Goal: Check status: Check status

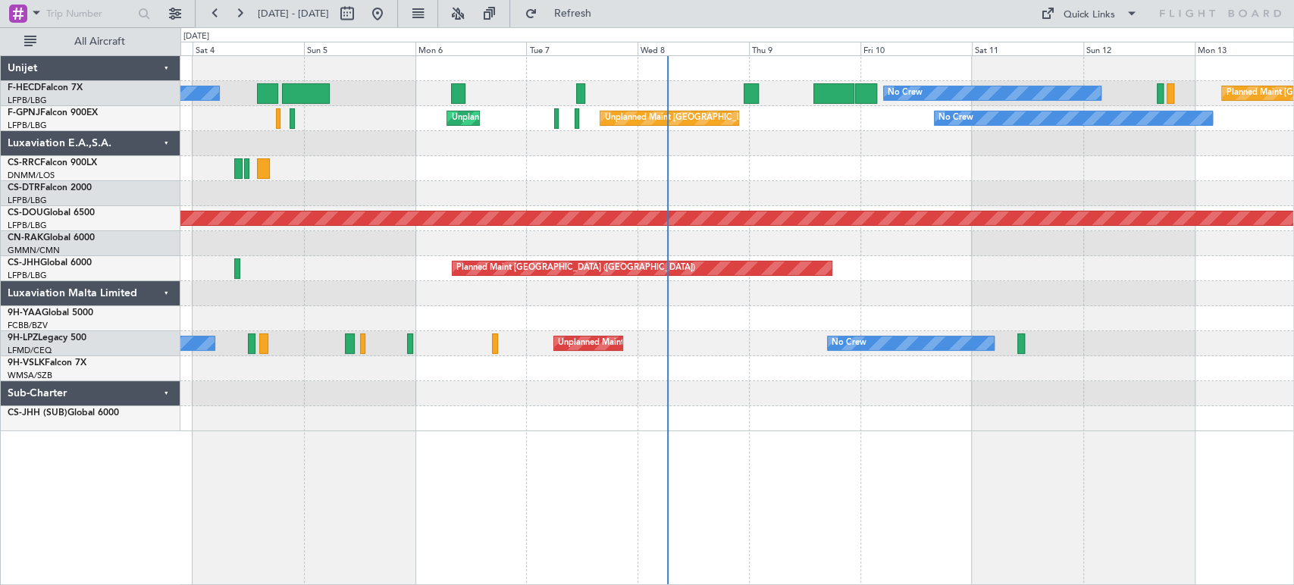
click at [713, 347] on div "Unplanned Maint Nice ([GEOGRAPHIC_DATA]) No Crew No Crew" at bounding box center [736, 343] width 1113 height 25
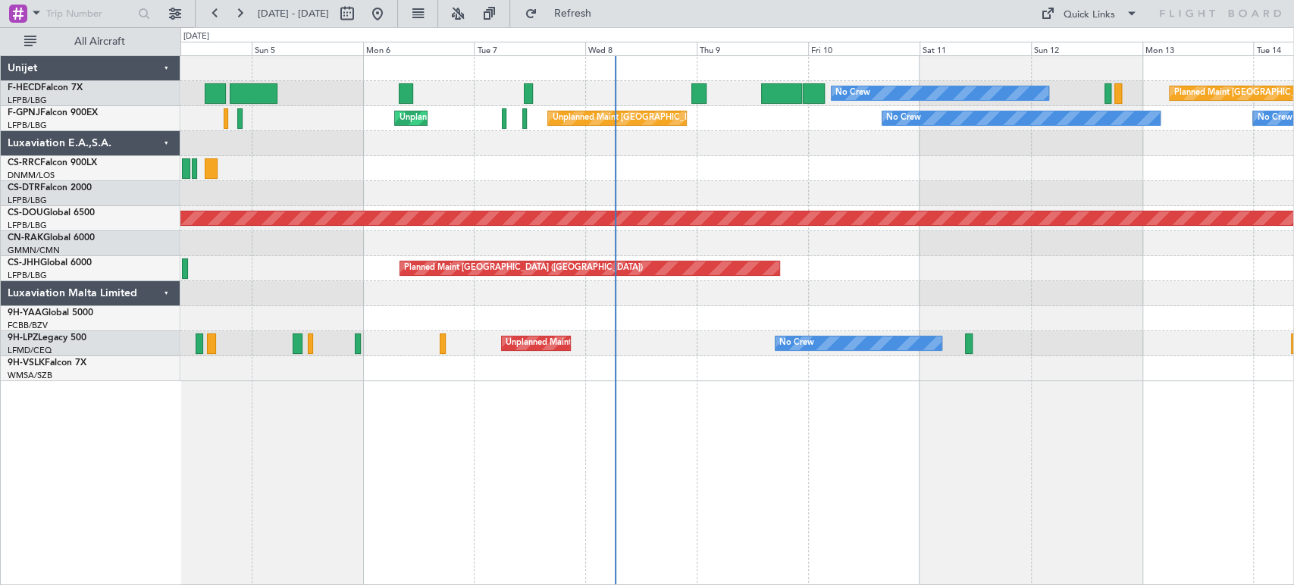
click at [703, 92] on div at bounding box center [698, 93] width 15 height 20
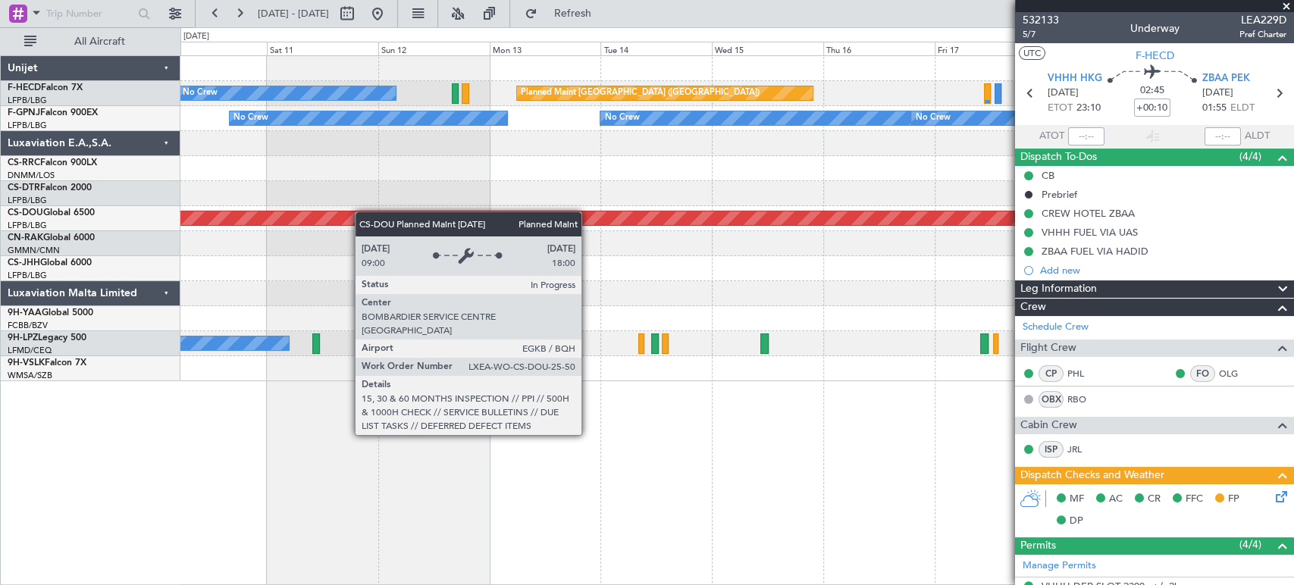
click at [205, 224] on div "No Crew Planned Maint [GEOGRAPHIC_DATA] ([GEOGRAPHIC_DATA]) No Crew No Crew No …" at bounding box center [736, 218] width 1113 height 325
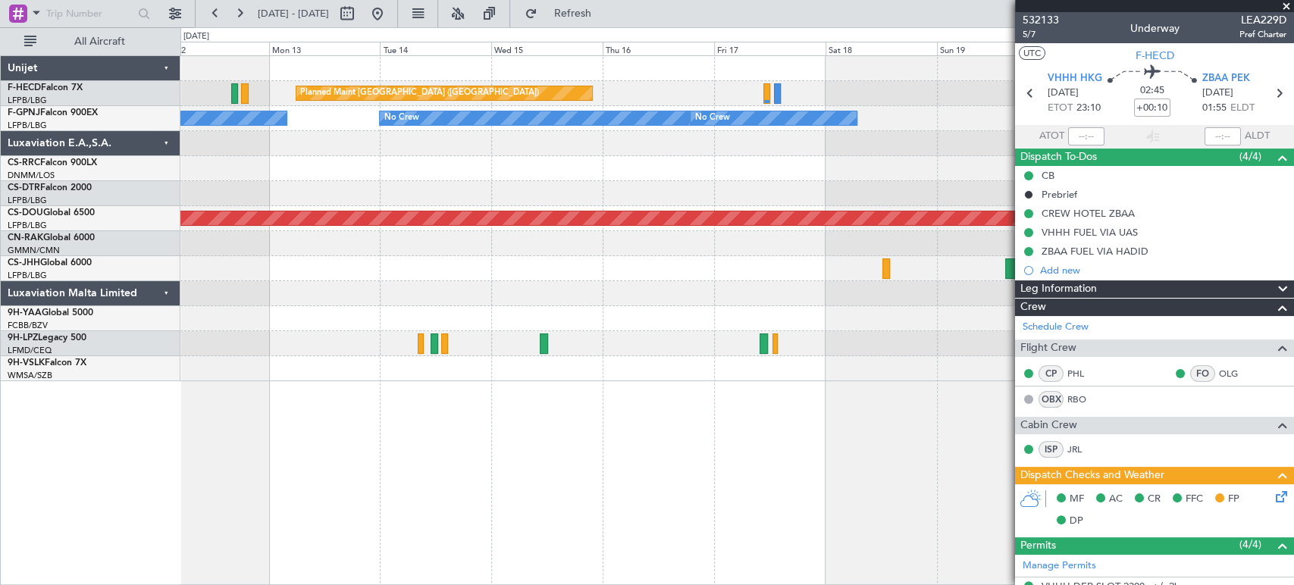
click at [468, 191] on div "Planned Maint [GEOGRAPHIC_DATA] ([GEOGRAPHIC_DATA]) No Crew No Crew No Crew No …" at bounding box center [736, 218] width 1113 height 325
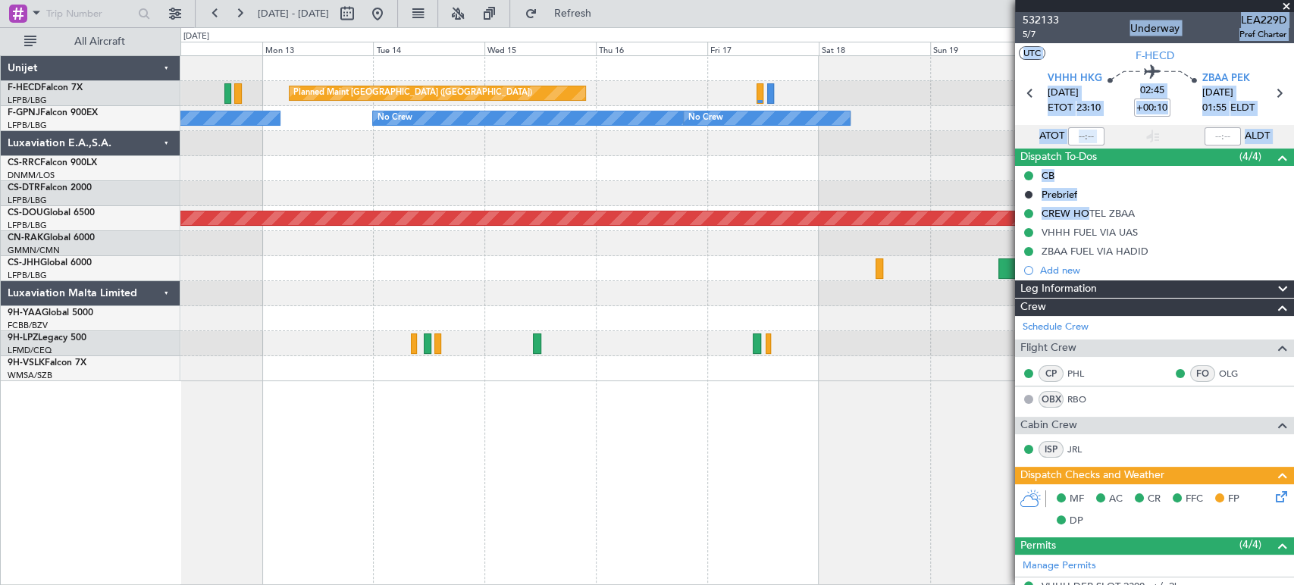
drag, startPoint x: 1055, startPoint y: 227, endPoint x: 893, endPoint y: 232, distance: 161.5
click at [893, 232] on fb-app "[DATE] - [DATE] Refresh Quick Links All Aircraft Planned Maint [GEOGRAPHIC_DATA…" at bounding box center [647, 298] width 1294 height 574
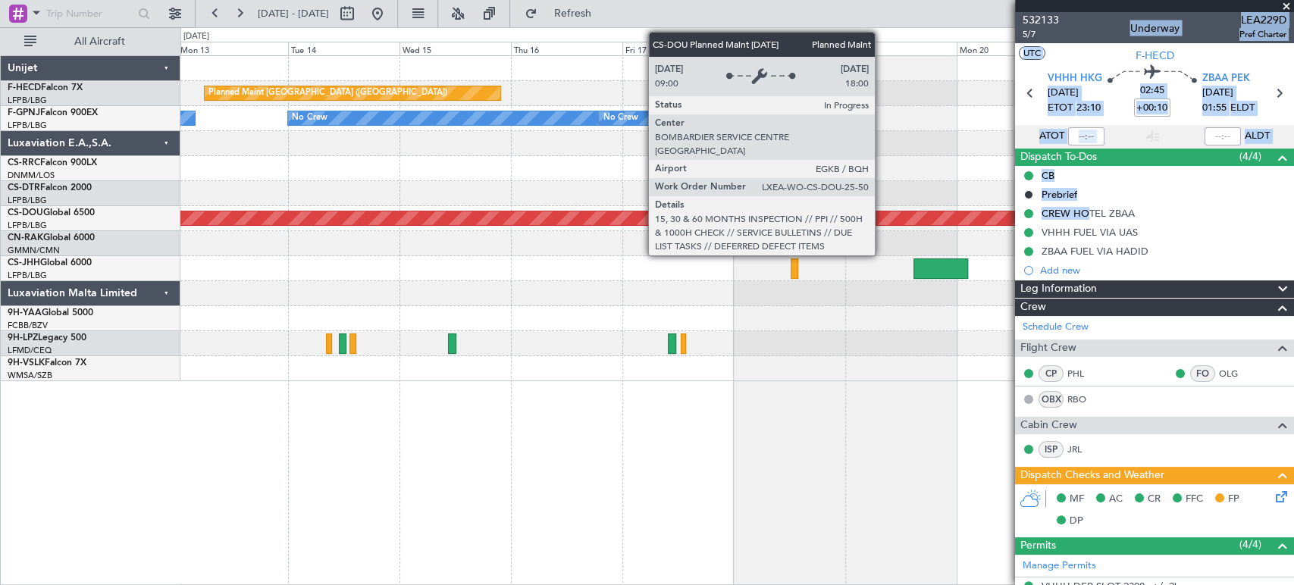
click at [127, 292] on div "Planned Maint [GEOGRAPHIC_DATA] ([GEOGRAPHIC_DATA]) No Crew No Crew No Crew No …" at bounding box center [647, 306] width 1294 height 558
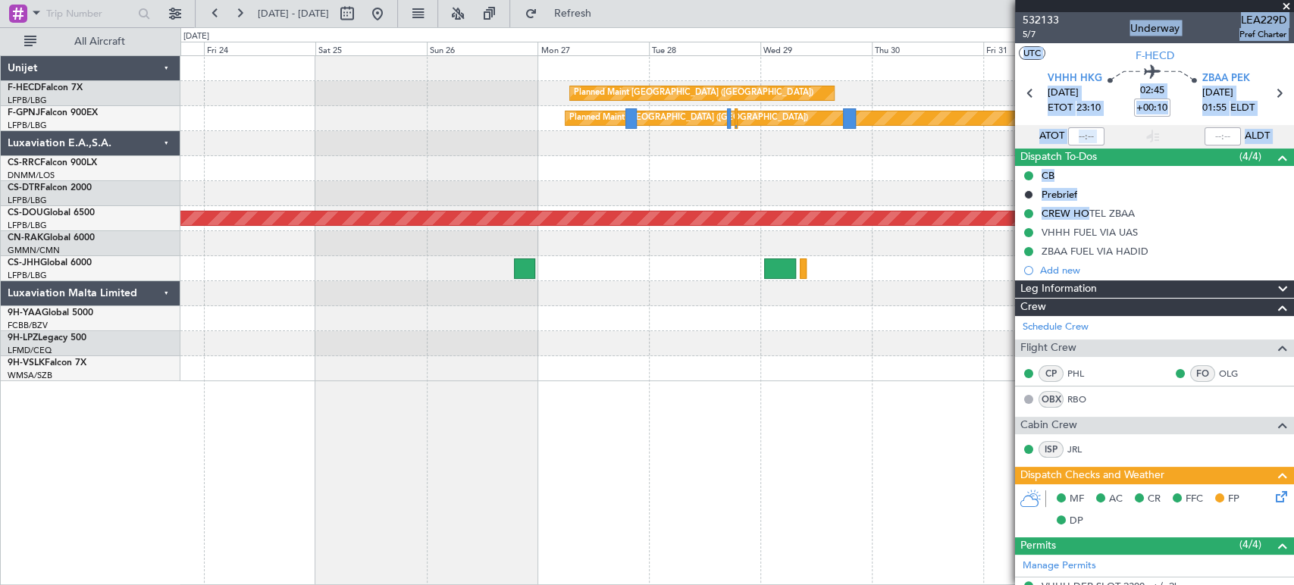
click at [362, 281] on div "Planned Maint [GEOGRAPHIC_DATA] ([GEOGRAPHIC_DATA]) Planned Maint [GEOGRAPHIC_D…" at bounding box center [736, 218] width 1113 height 325
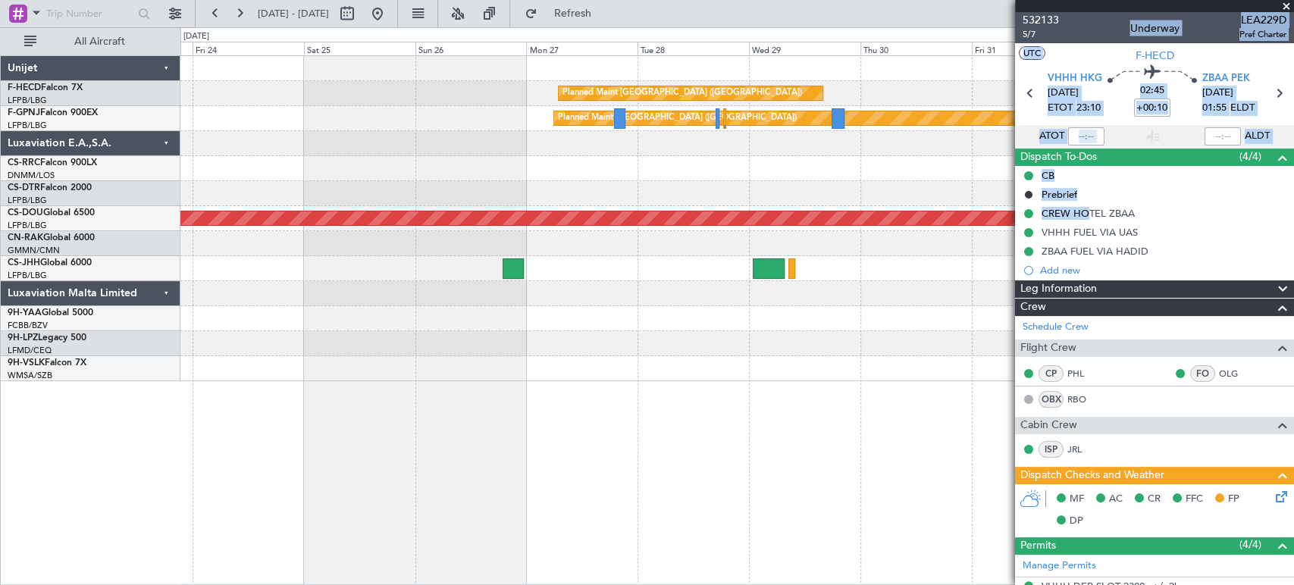
click at [409, 183] on div at bounding box center [736, 193] width 1113 height 25
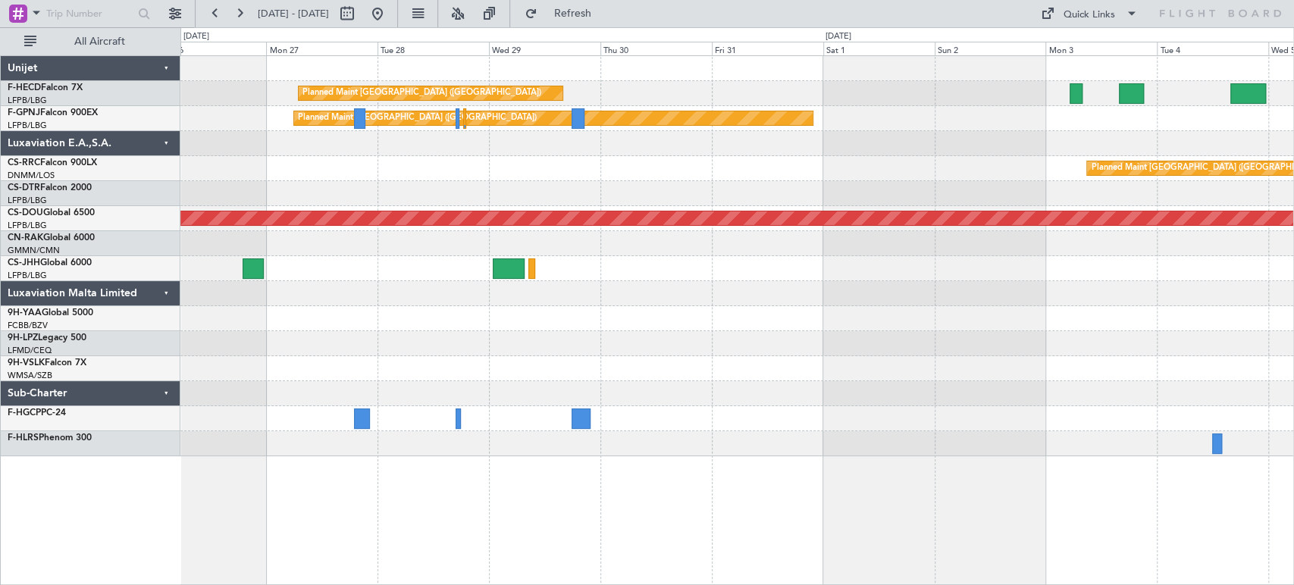
click at [556, 178] on div "Planned Maint [GEOGRAPHIC_DATA] ([GEOGRAPHIC_DATA]) Planned Maint [GEOGRAPHIC_D…" at bounding box center [736, 256] width 1113 height 400
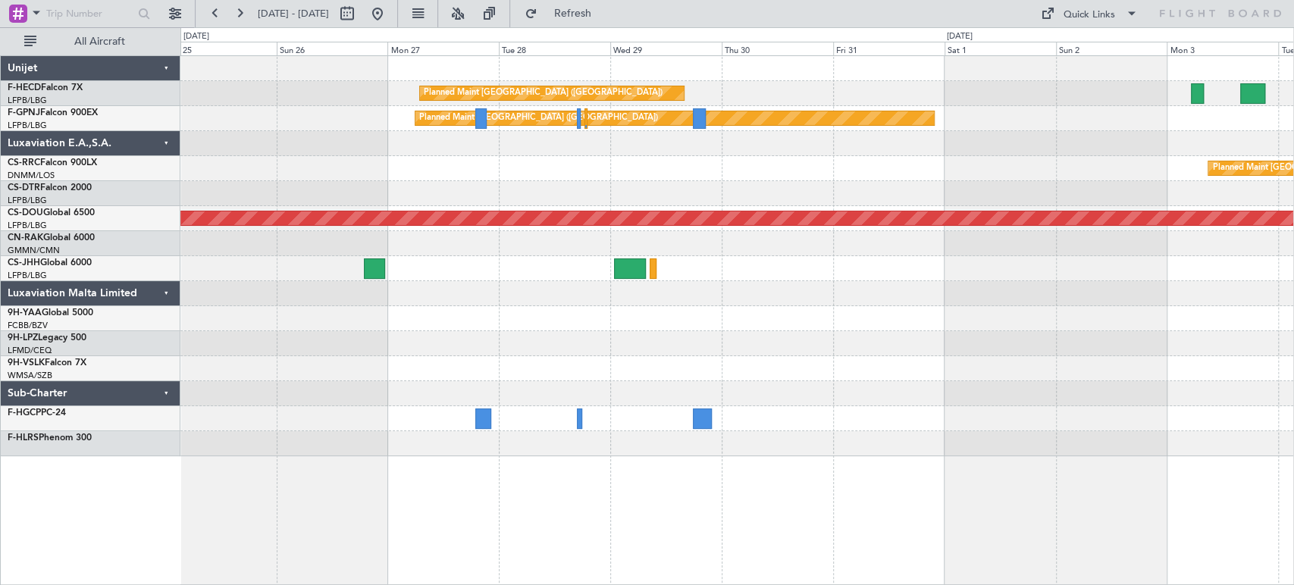
click at [710, 180] on div "Planned Maint [GEOGRAPHIC_DATA] ([GEOGRAPHIC_DATA]) Planned Maint [GEOGRAPHIC_D…" at bounding box center [736, 256] width 1113 height 400
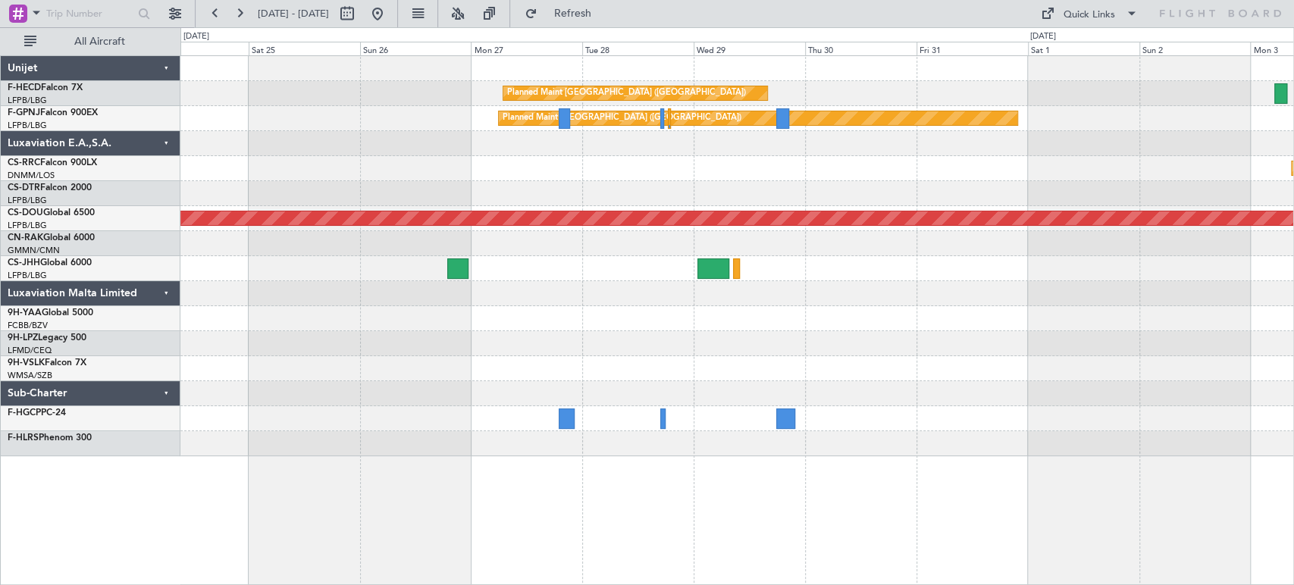
click at [566, 208] on div "Planned Maint [GEOGRAPHIC_DATA] ([GEOGRAPHIC_DATA]) Planned Maint [GEOGRAPHIC_D…" at bounding box center [736, 256] width 1113 height 400
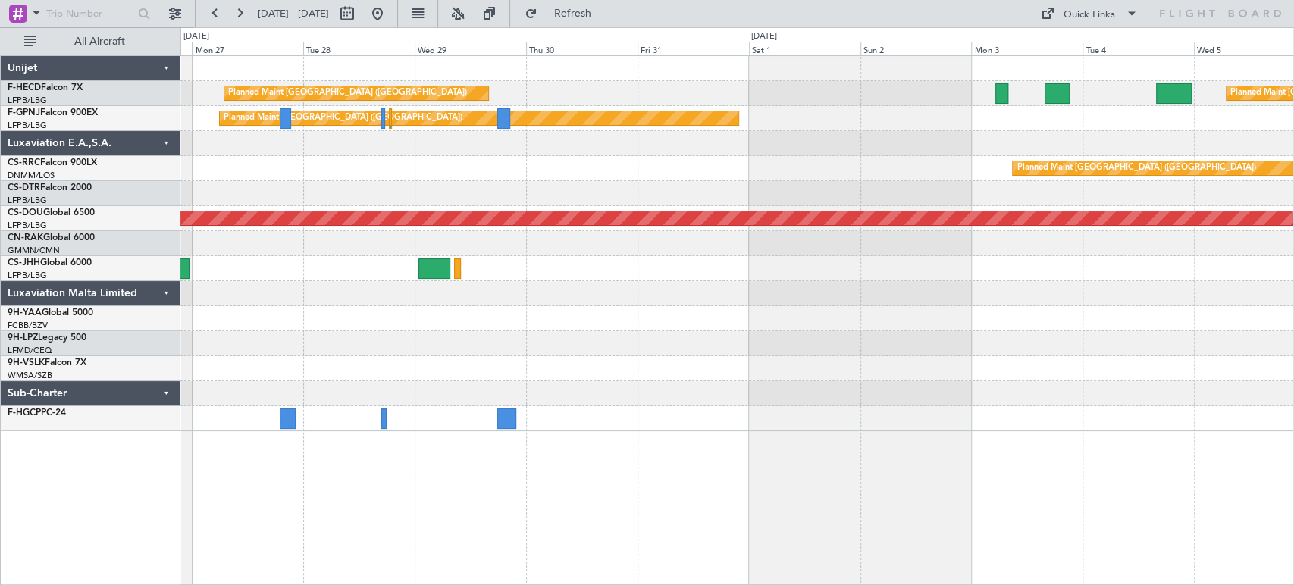
click at [412, 255] on div "Planned Maint [GEOGRAPHIC_DATA] ([GEOGRAPHIC_DATA]) Planned Maint [GEOGRAPHIC_D…" at bounding box center [736, 243] width 1113 height 375
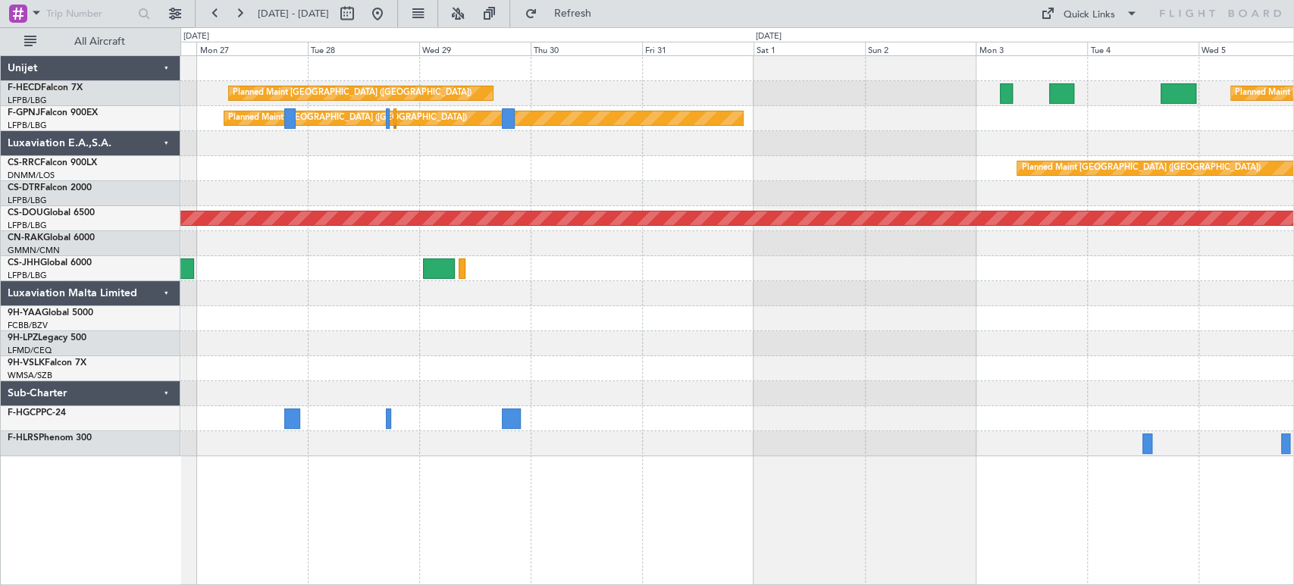
click at [641, 198] on div at bounding box center [736, 193] width 1113 height 25
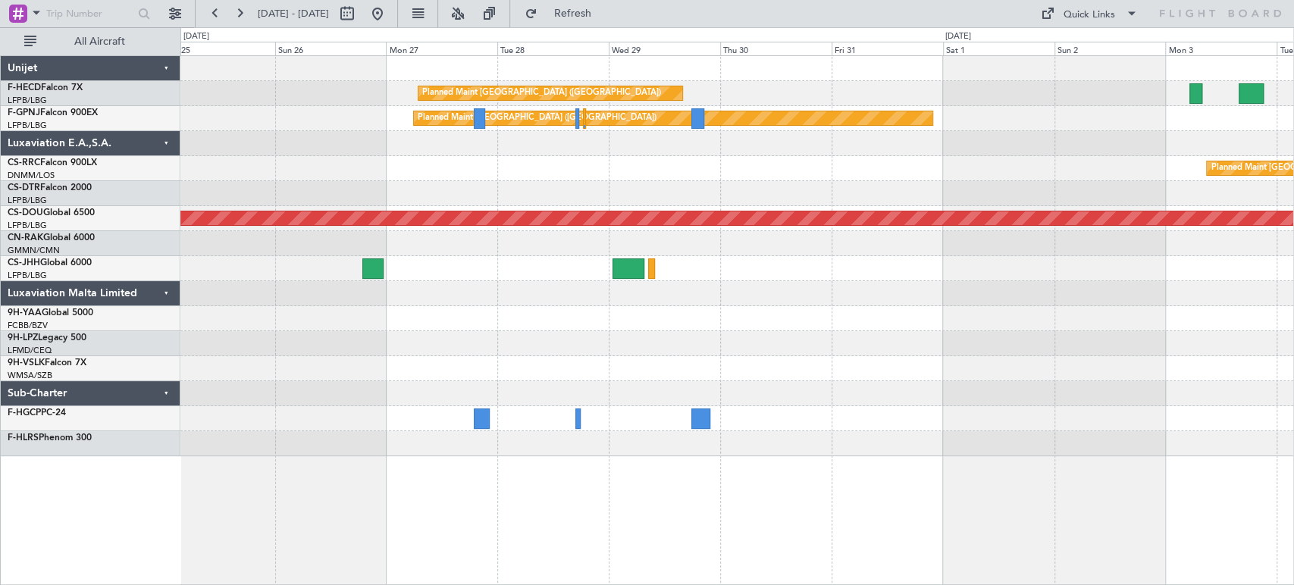
click at [1075, 113] on div "Planned Maint [GEOGRAPHIC_DATA] ([GEOGRAPHIC_DATA]) Planned Maint [GEOGRAPHIC_D…" at bounding box center [736, 256] width 1113 height 400
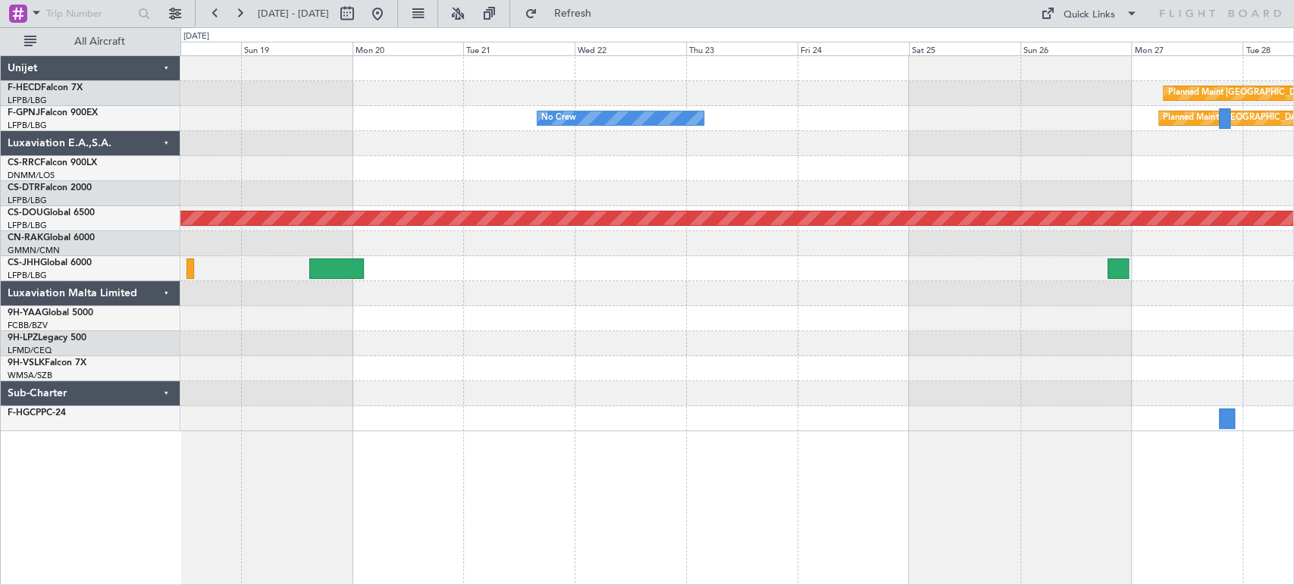
click at [752, 121] on div "Planned Maint [GEOGRAPHIC_DATA] ([GEOGRAPHIC_DATA]) No Crew No Crew No Crew" at bounding box center [736, 118] width 1113 height 25
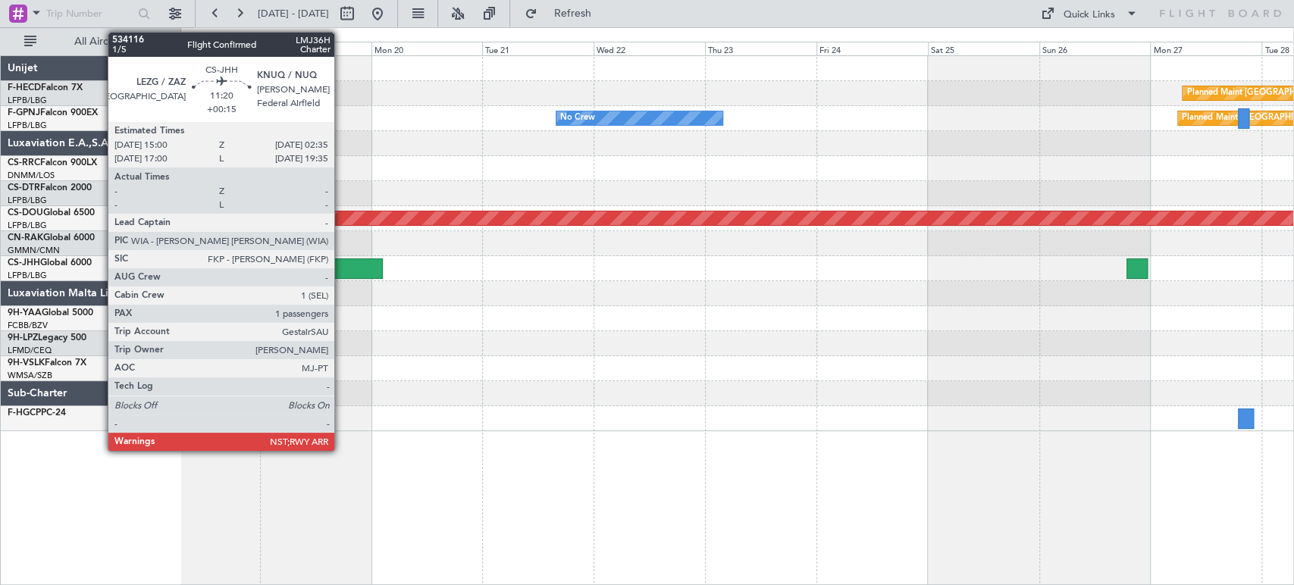
click at [341, 266] on div at bounding box center [355, 269] width 54 height 20
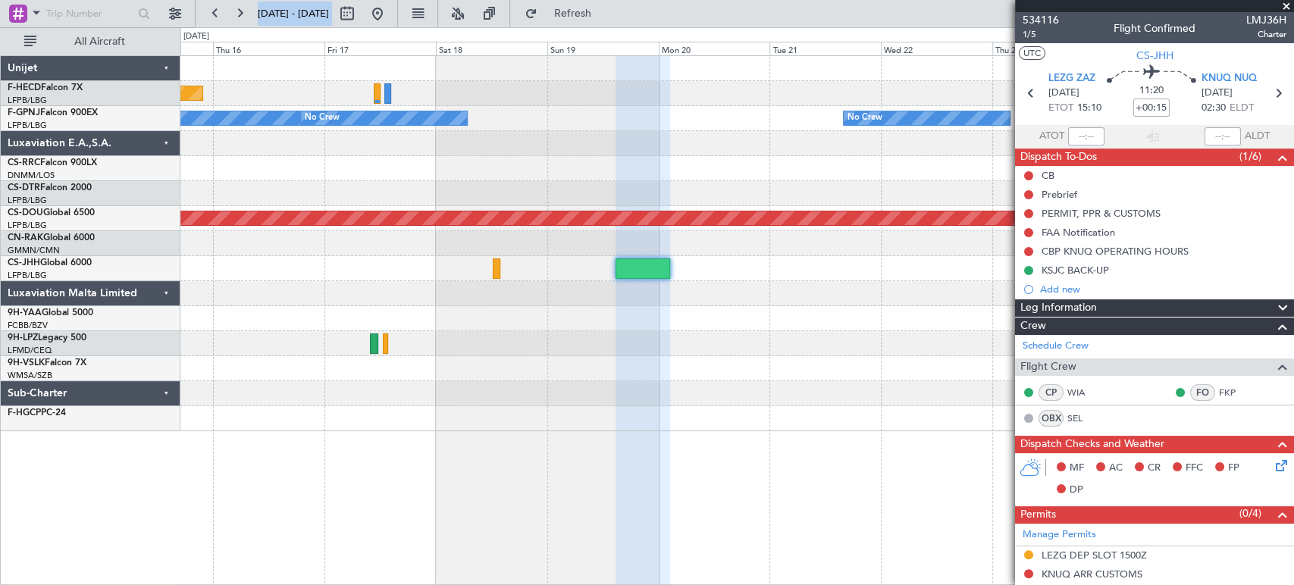
click at [908, 103] on div "Planned Maint [GEOGRAPHIC_DATA] ([GEOGRAPHIC_DATA]) Planned Maint [GEOGRAPHIC_D…" at bounding box center [736, 243] width 1113 height 375
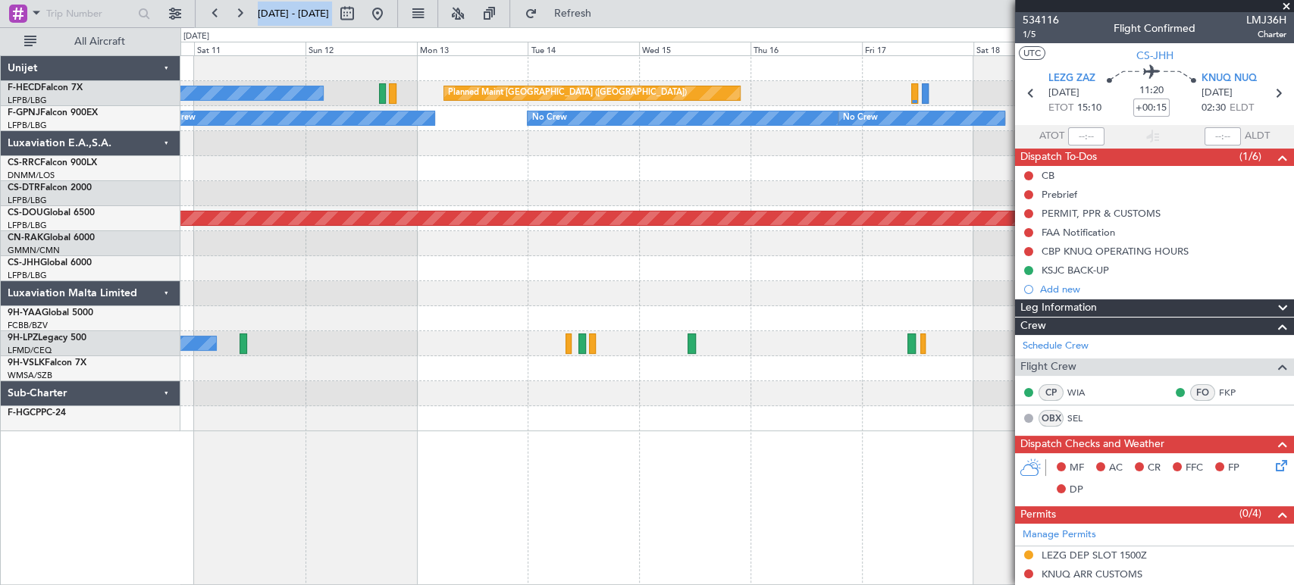
click at [924, 142] on div "Planned Maint [GEOGRAPHIC_DATA] ([GEOGRAPHIC_DATA]) No Crew No Crew No Crew No …" at bounding box center [736, 243] width 1113 height 375
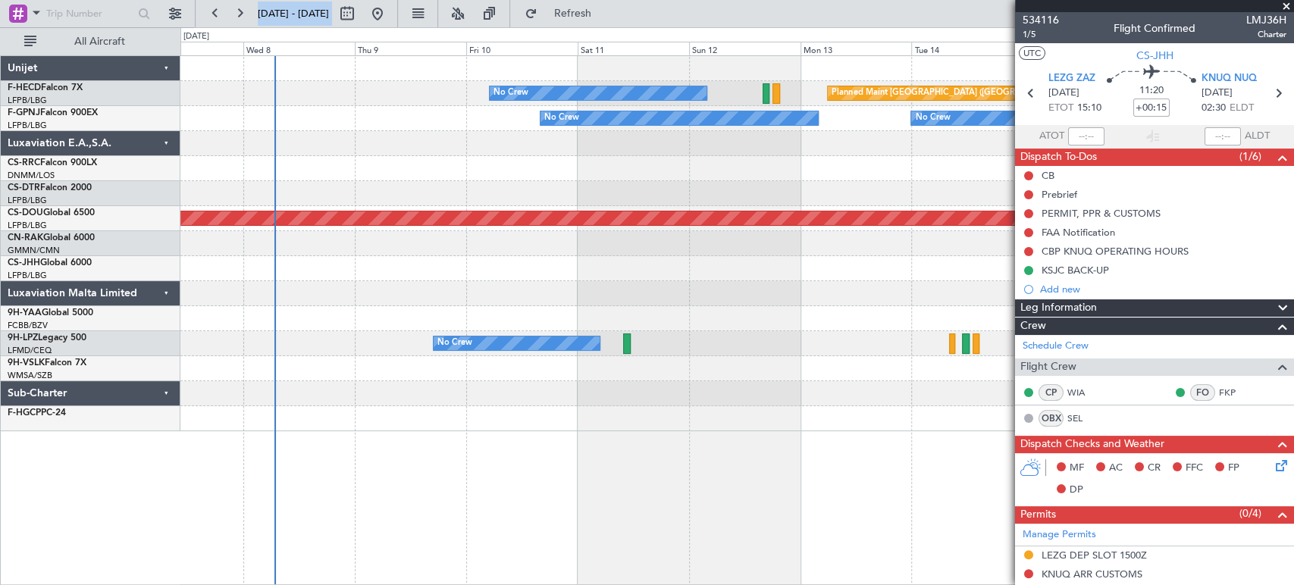
click at [883, 138] on div "Planned Maint [GEOGRAPHIC_DATA] ([GEOGRAPHIC_DATA]) No Crew No Crew No Crew No …" at bounding box center [736, 243] width 1113 height 375
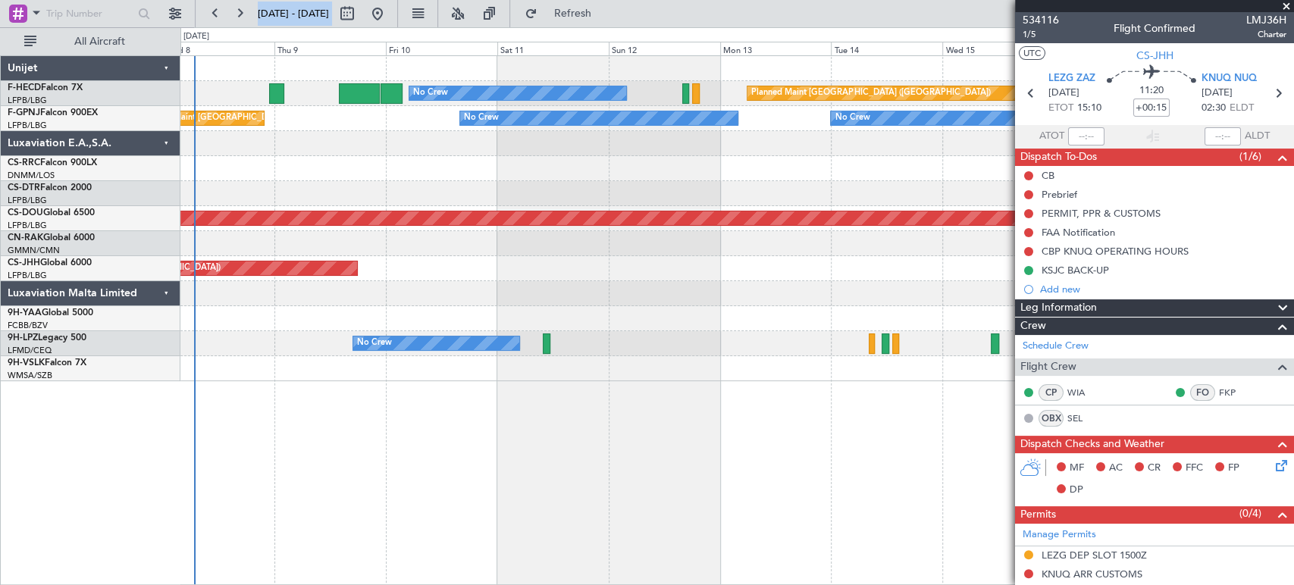
click at [353, 284] on div "No Crew Planned Maint [GEOGRAPHIC_DATA] ([GEOGRAPHIC_DATA]) Unplanned Maint [GE…" at bounding box center [736, 218] width 1113 height 325
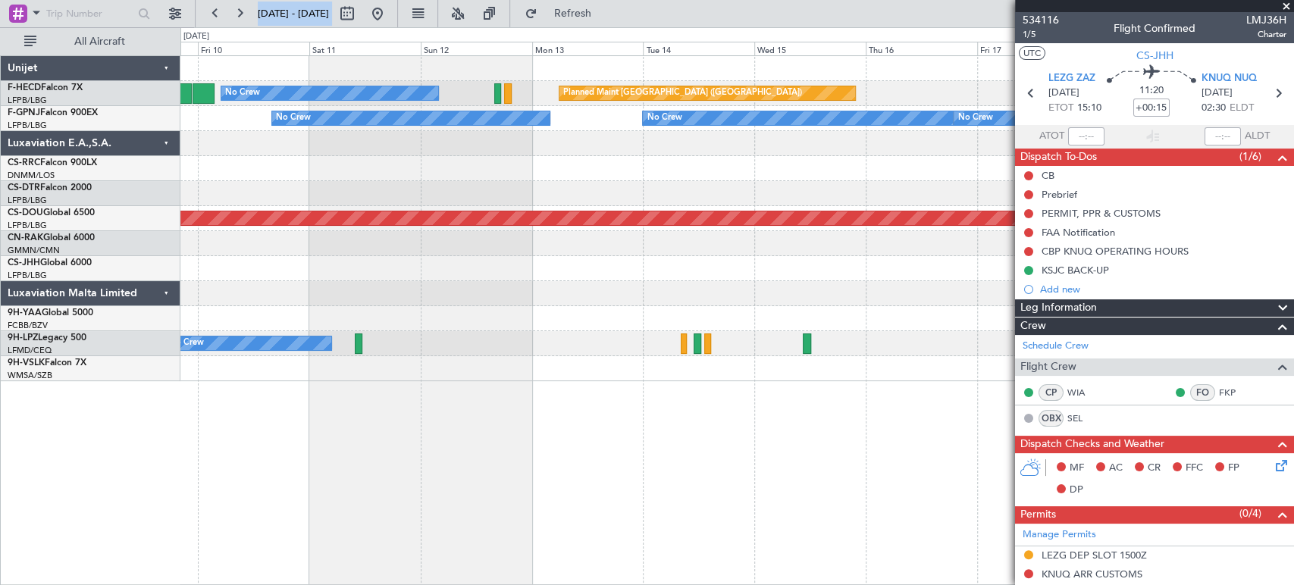
click at [268, 268] on div "No Crew Planned Maint [GEOGRAPHIC_DATA] ([GEOGRAPHIC_DATA]) No Crew No Crew No …" at bounding box center [736, 218] width 1113 height 325
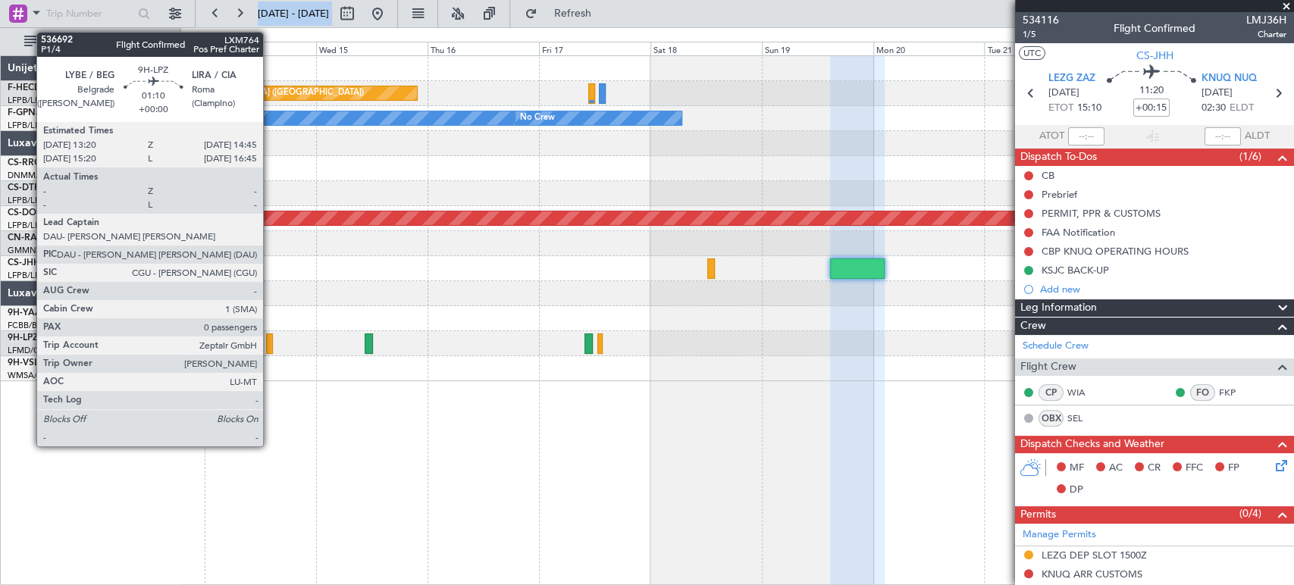
click at [270, 347] on div at bounding box center [269, 344] width 7 height 20
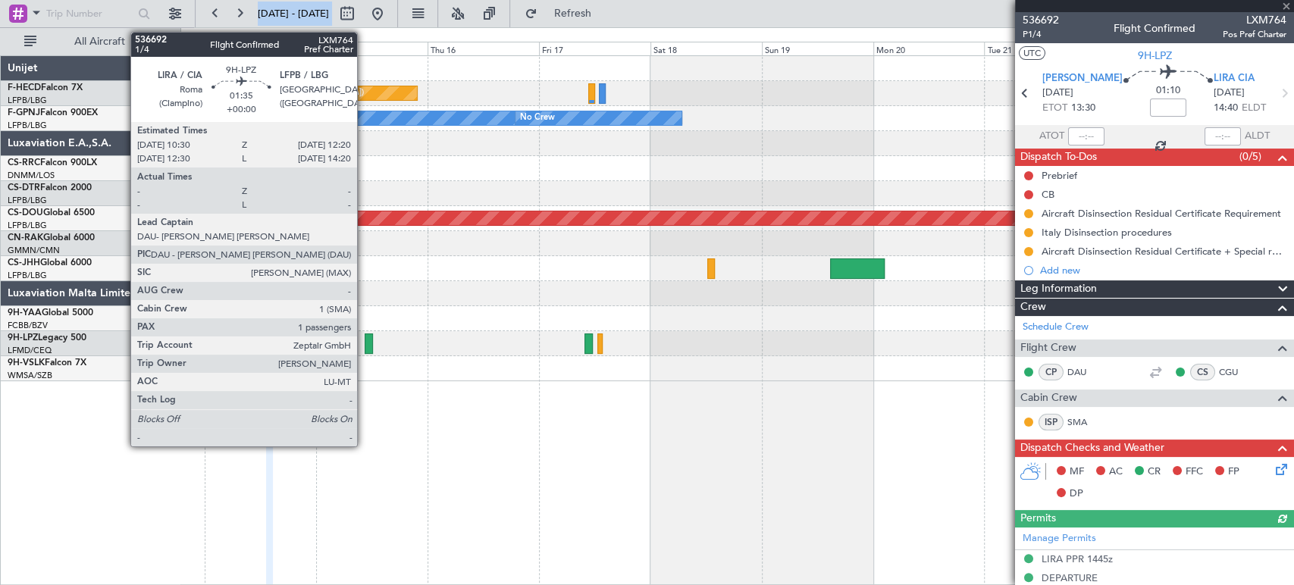
click at [365, 339] on div at bounding box center [369, 344] width 9 height 20
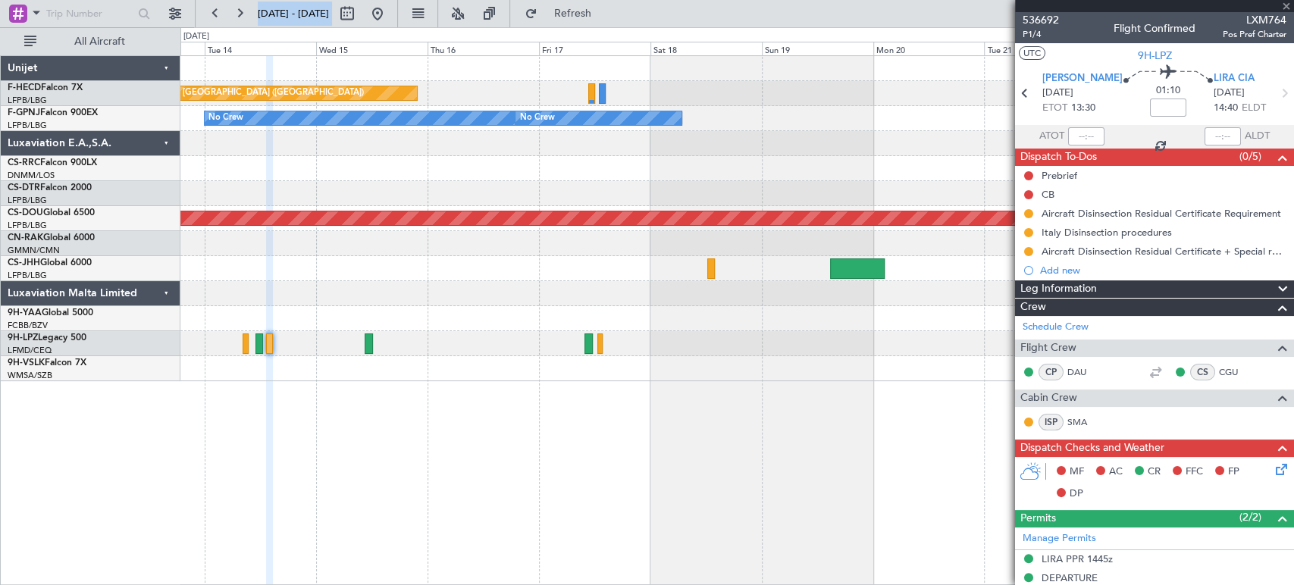
type input "1"
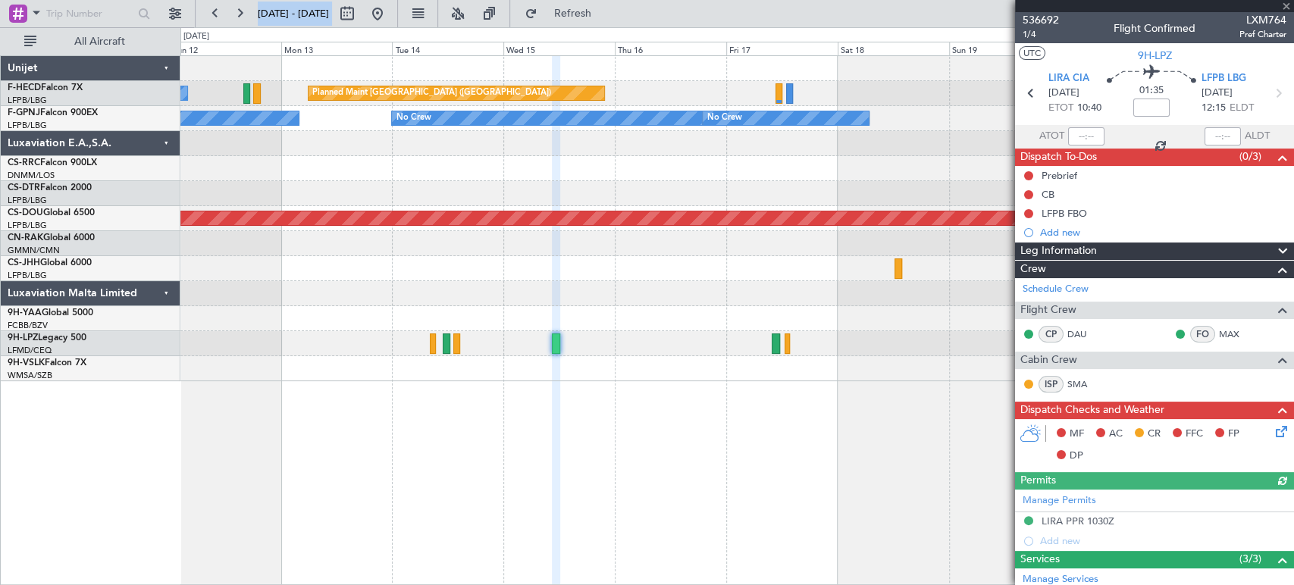
click at [886, 92] on div "Planned Maint [GEOGRAPHIC_DATA] ([GEOGRAPHIC_DATA]) No Crew" at bounding box center [736, 93] width 1113 height 25
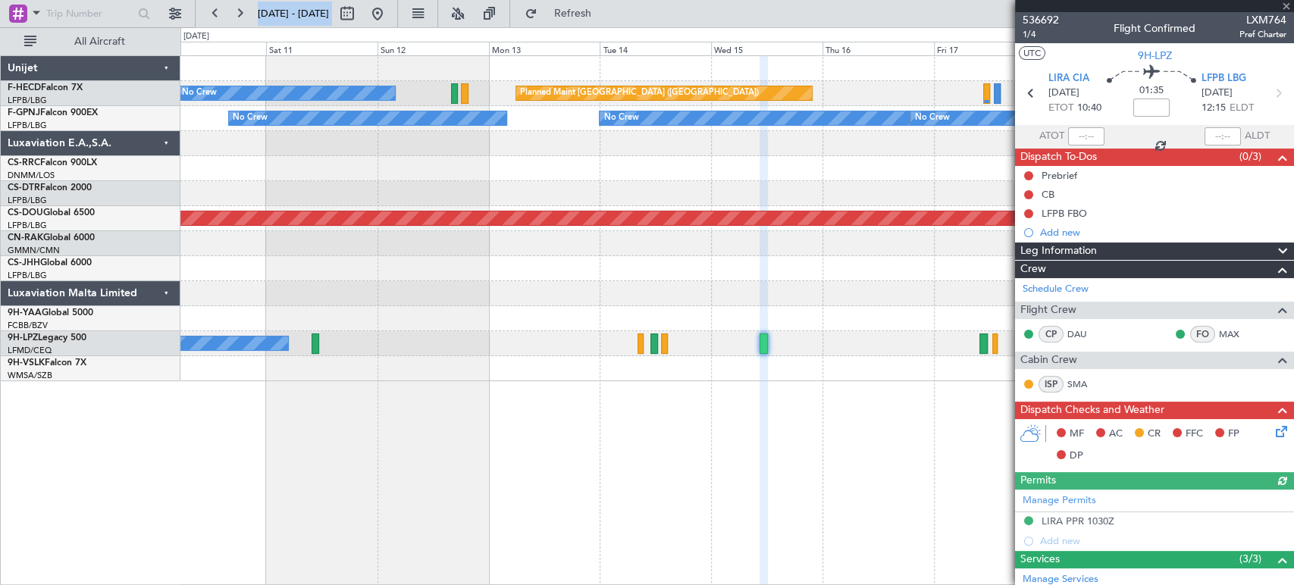
click at [926, 129] on div "No Crew No Crew No Crew No Crew Unplanned Maint [GEOGRAPHIC_DATA] ([GEOGRAPHIC_…" at bounding box center [736, 118] width 1113 height 25
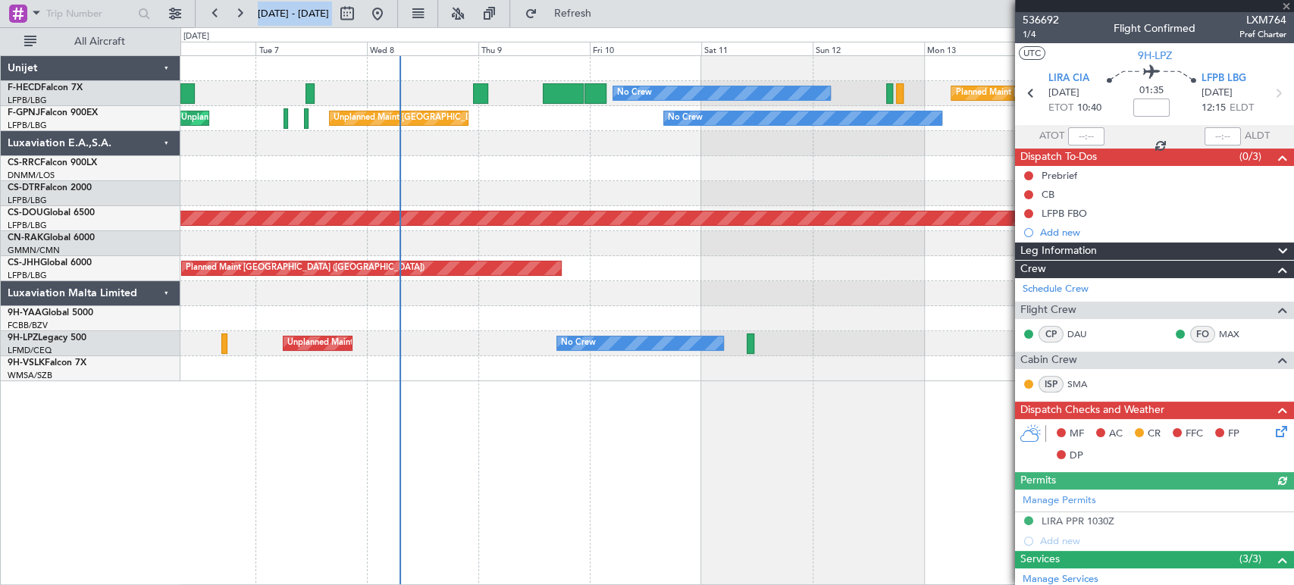
click at [176, 168] on div "No Crew Planned Maint [GEOGRAPHIC_DATA] ([GEOGRAPHIC_DATA]) No Crew No Crew No …" at bounding box center [647, 306] width 1294 height 558
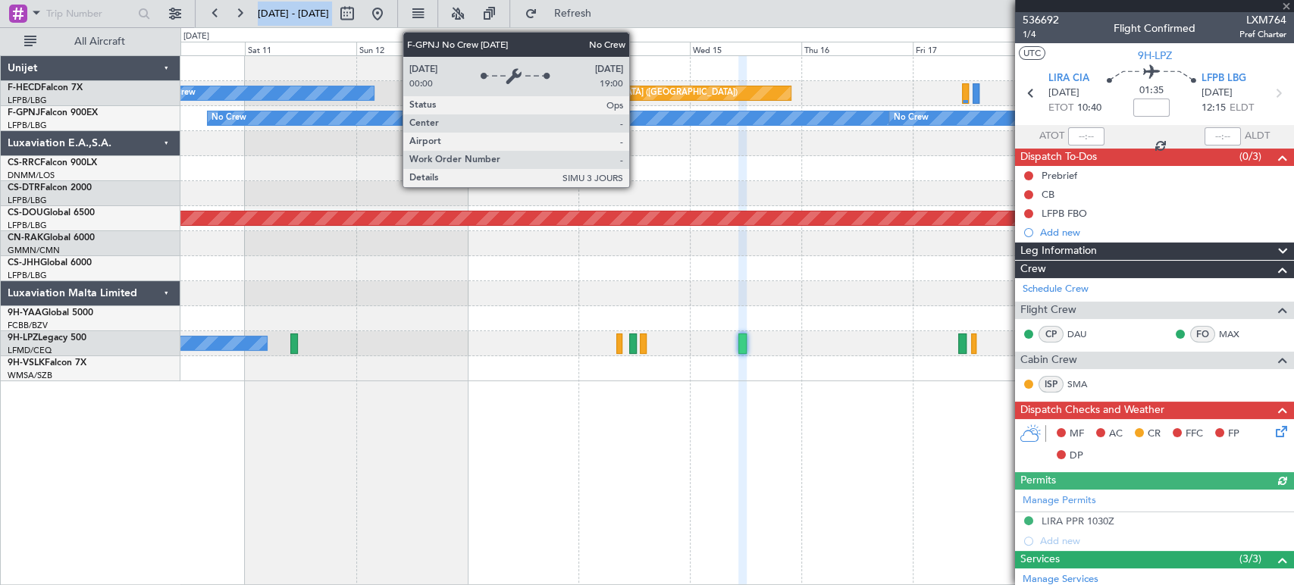
click at [326, 100] on div "No Crew Planned Maint [GEOGRAPHIC_DATA] ([GEOGRAPHIC_DATA]) No Crew No Crew No …" at bounding box center [736, 218] width 1113 height 325
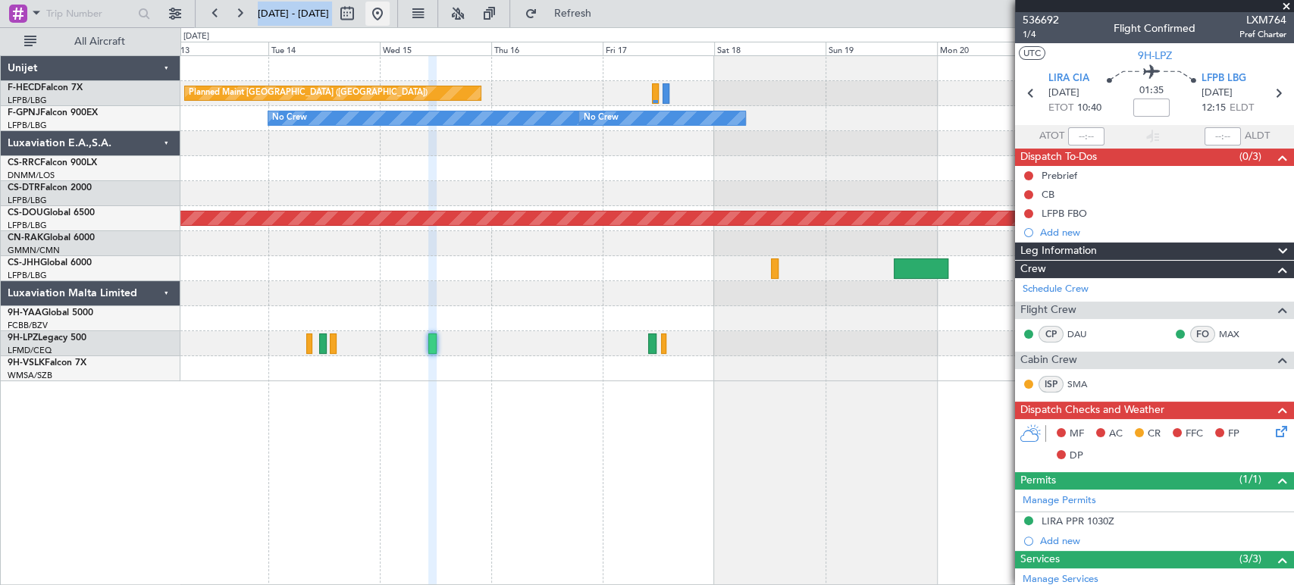
click at [390, 18] on button at bounding box center [377, 14] width 24 height 24
